Goal: Navigation & Orientation: Find specific page/section

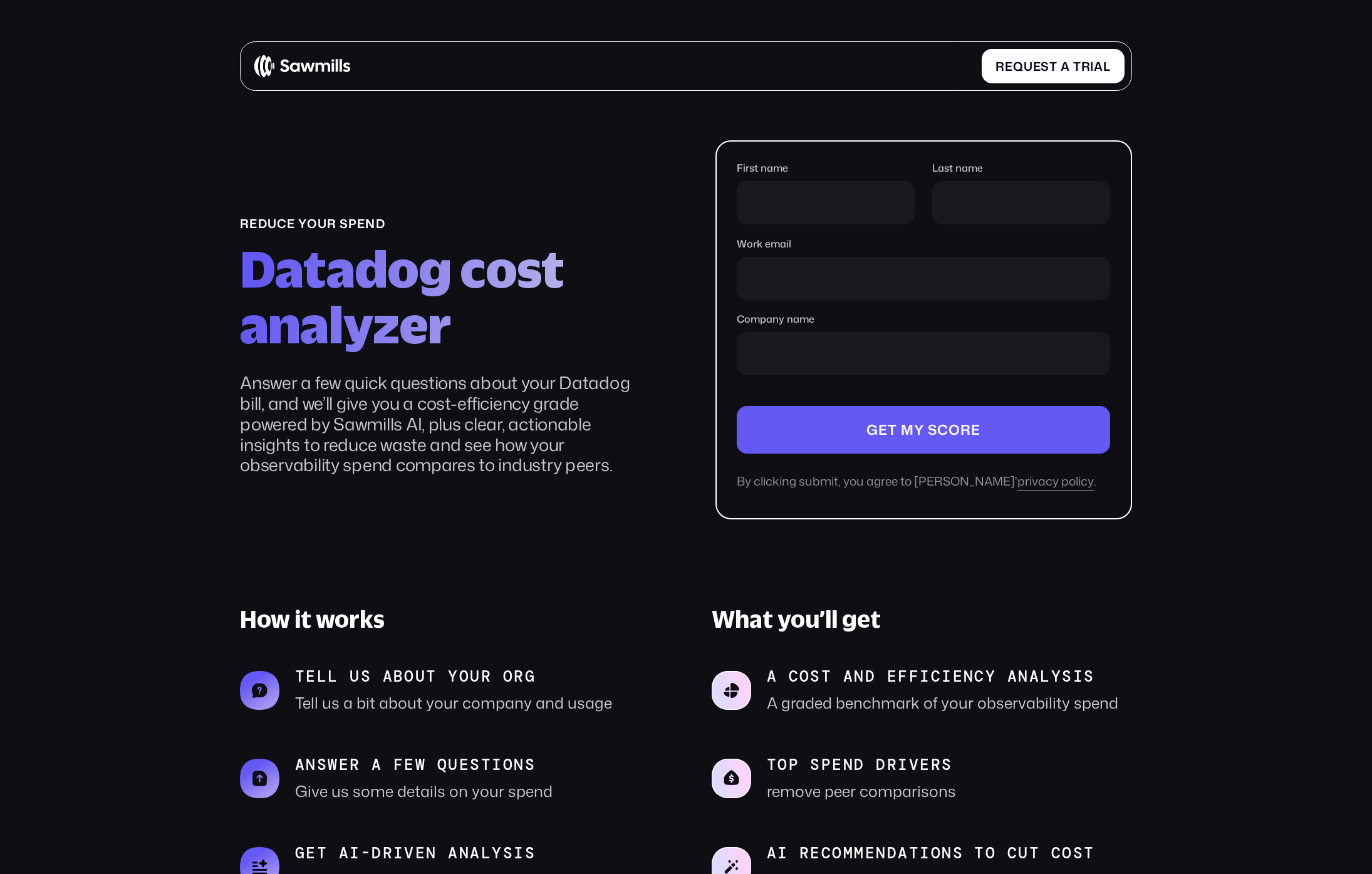
click at [314, 65] on img at bounding box center [302, 66] width 96 height 23
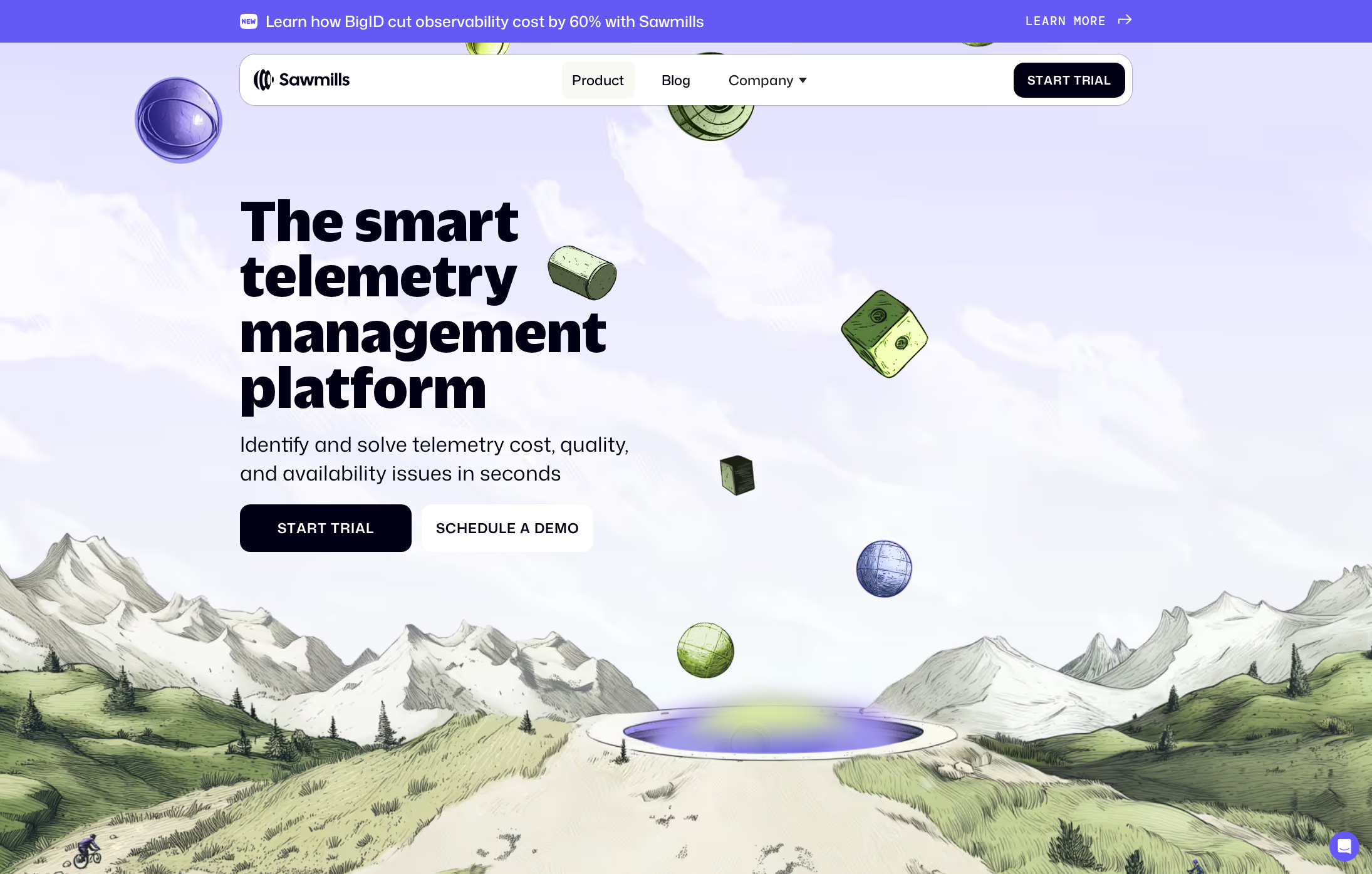
click at [611, 85] on link "Product" at bounding box center [598, 79] width 73 height 37
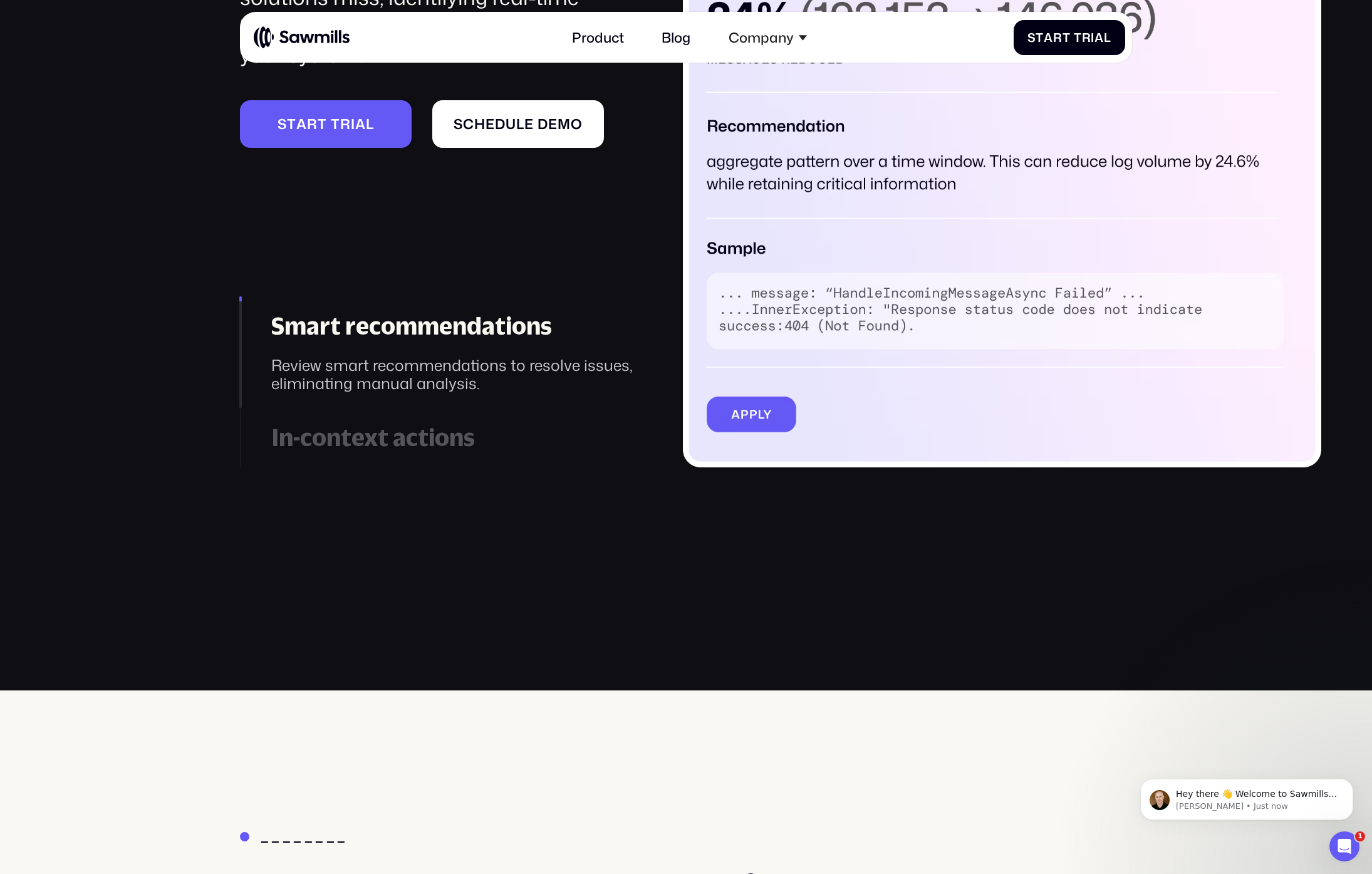
scroll to position [2211, 0]
